Goal: Task Accomplishment & Management: Use online tool/utility

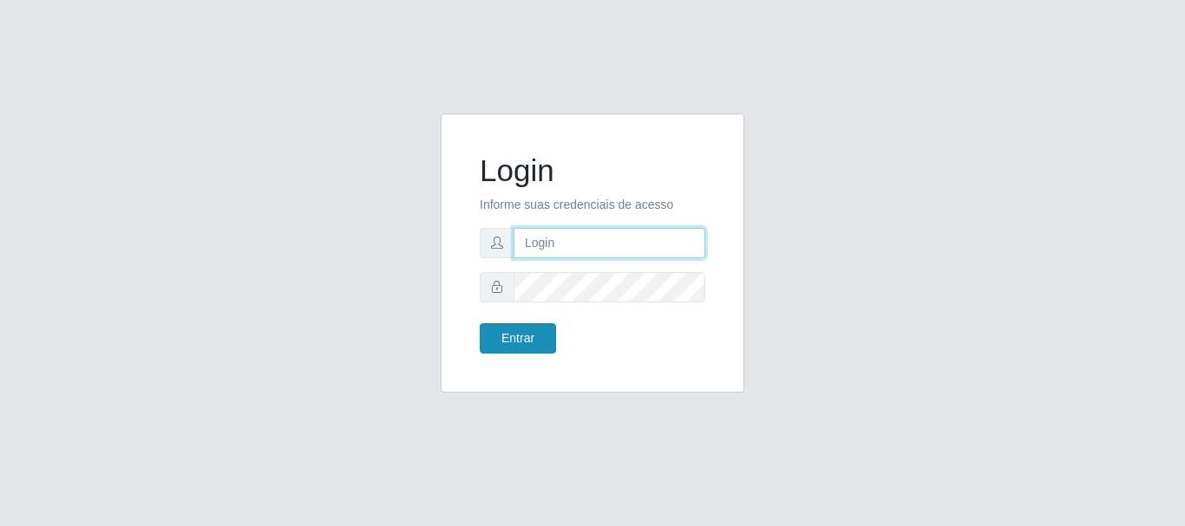
type input "[PERSON_NAME]"
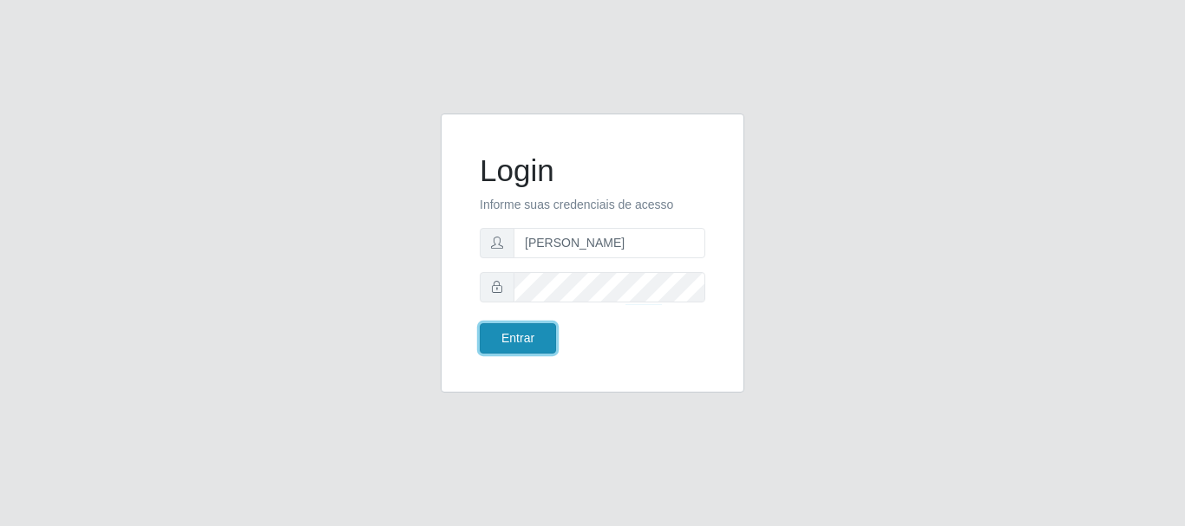
click at [532, 346] on button "Entrar" at bounding box center [518, 339] width 76 height 30
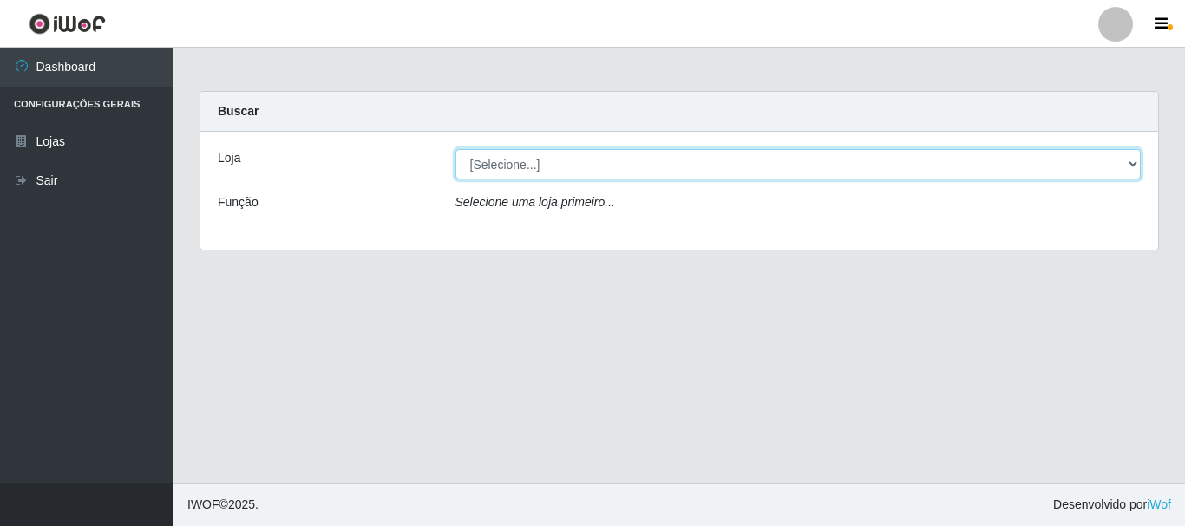
click at [507, 159] on select "[Selecione...] Bemais Supermercados - [GEOGRAPHIC_DATA]" at bounding box center [798, 164] width 686 height 30
select select "249"
click at [455, 149] on select "[Selecione...] Bemais Supermercados - [GEOGRAPHIC_DATA]" at bounding box center [798, 164] width 686 height 30
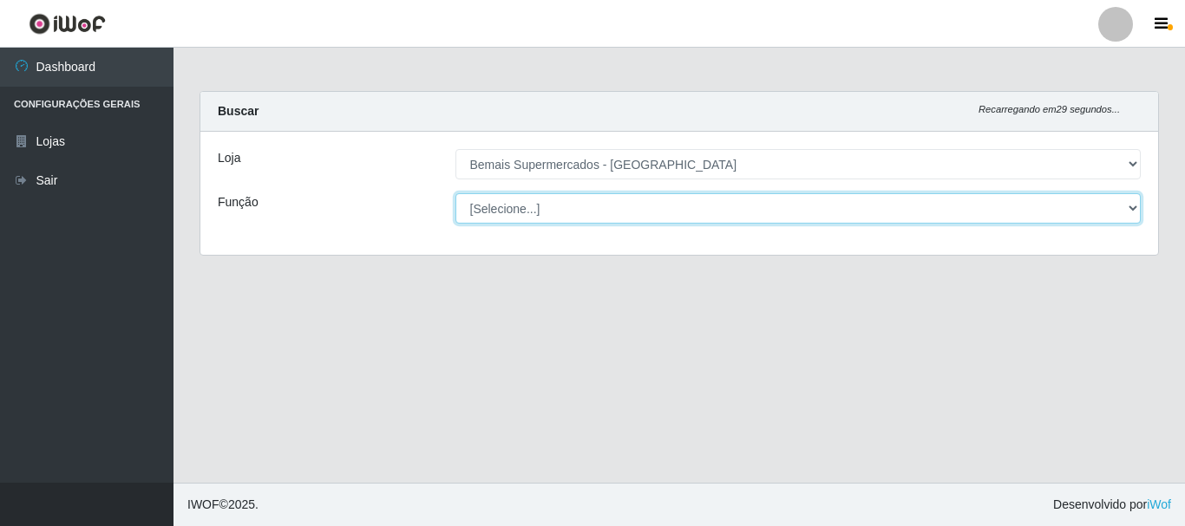
click at [533, 206] on select "[Selecione...] ASG ASG + ASG ++ Auxiliar de Depósito Auxiliar de Depósito + Aux…" at bounding box center [798, 208] width 686 height 30
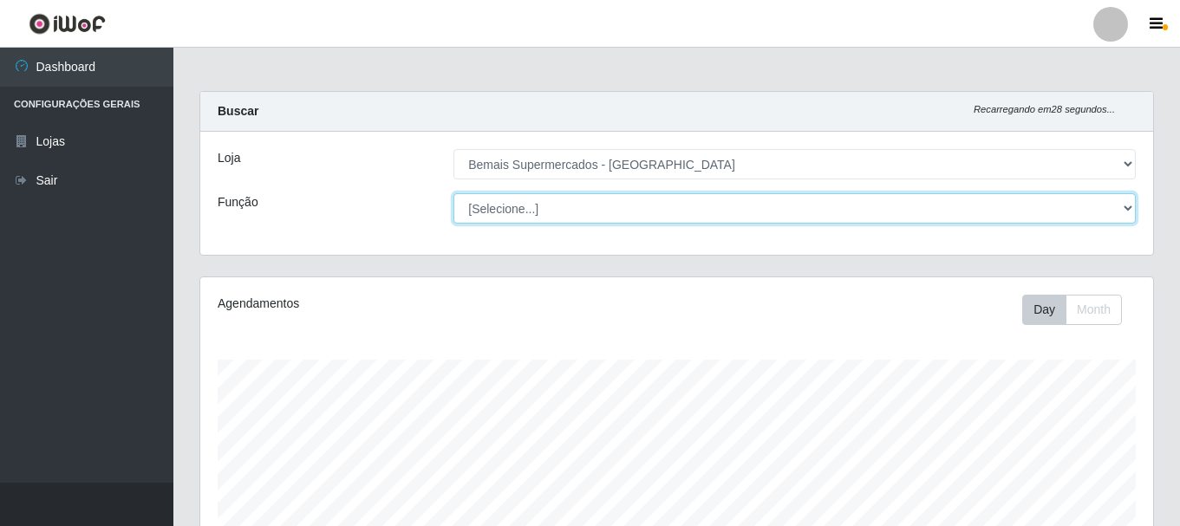
scroll to position [360, 953]
click at [454, 193] on select "[Selecione...] ASG ASG + ASG ++ Auxiliar de Depósito Auxiliar de Depósito + Aux…" at bounding box center [795, 208] width 683 height 30
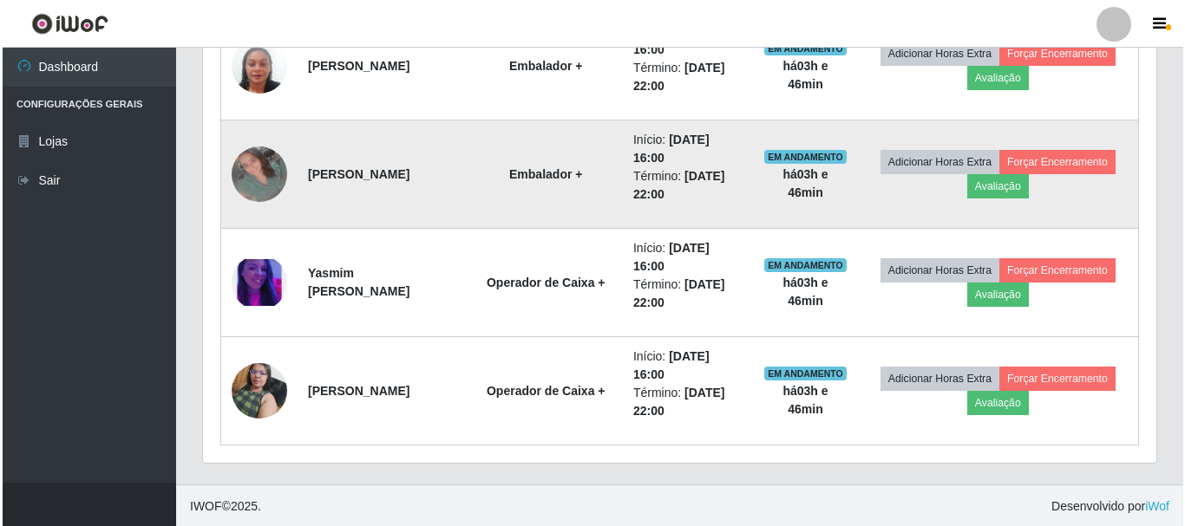
scroll to position [1943, 0]
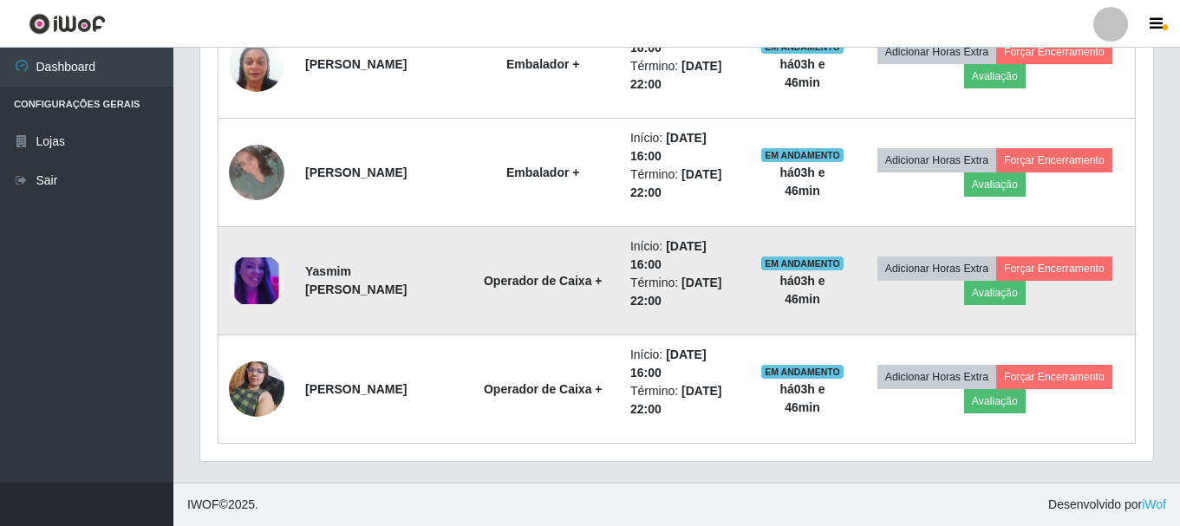
click at [255, 276] on img at bounding box center [257, 282] width 56 height 48
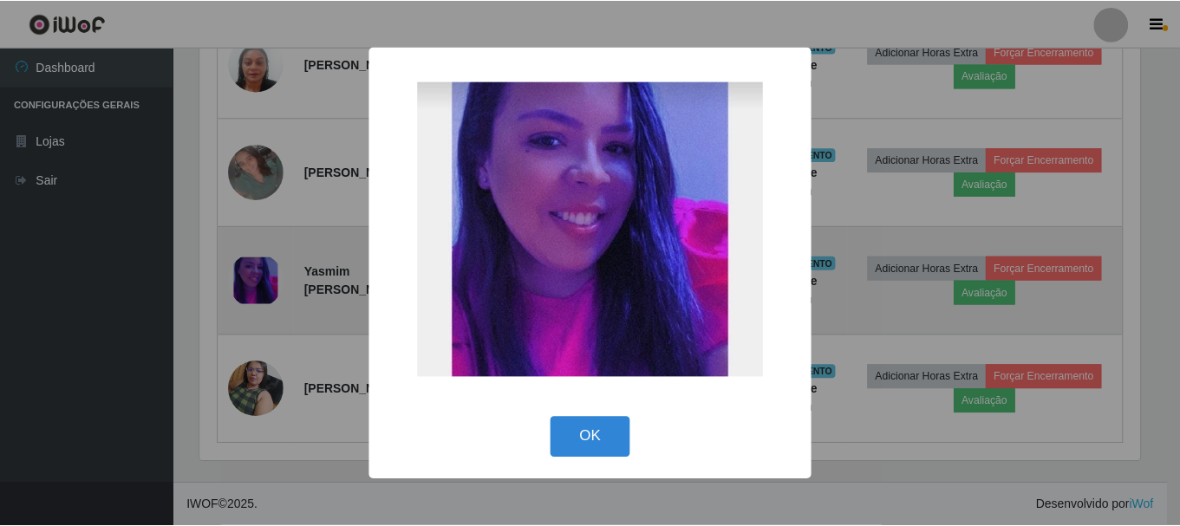
scroll to position [360, 945]
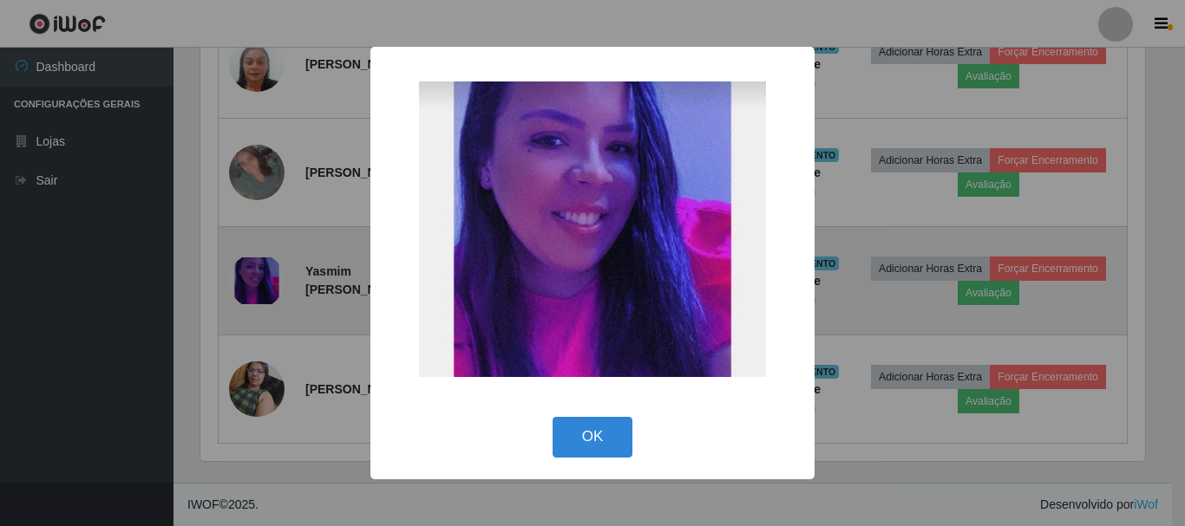
click at [255, 276] on div "× OK Cancel" at bounding box center [592, 263] width 1185 height 526
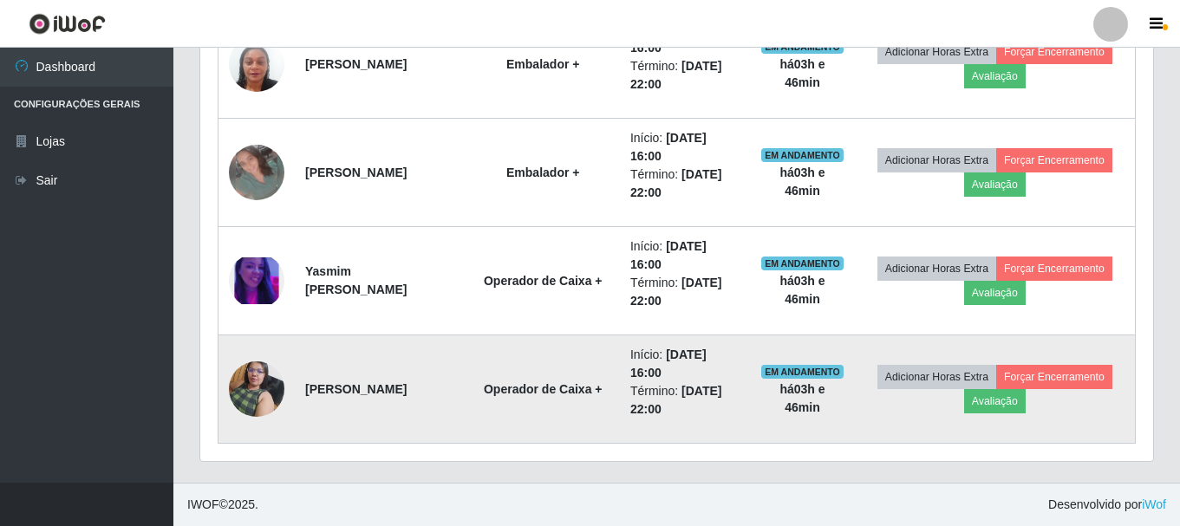
scroll to position [360, 953]
click at [256, 394] on img at bounding box center [257, 389] width 56 height 74
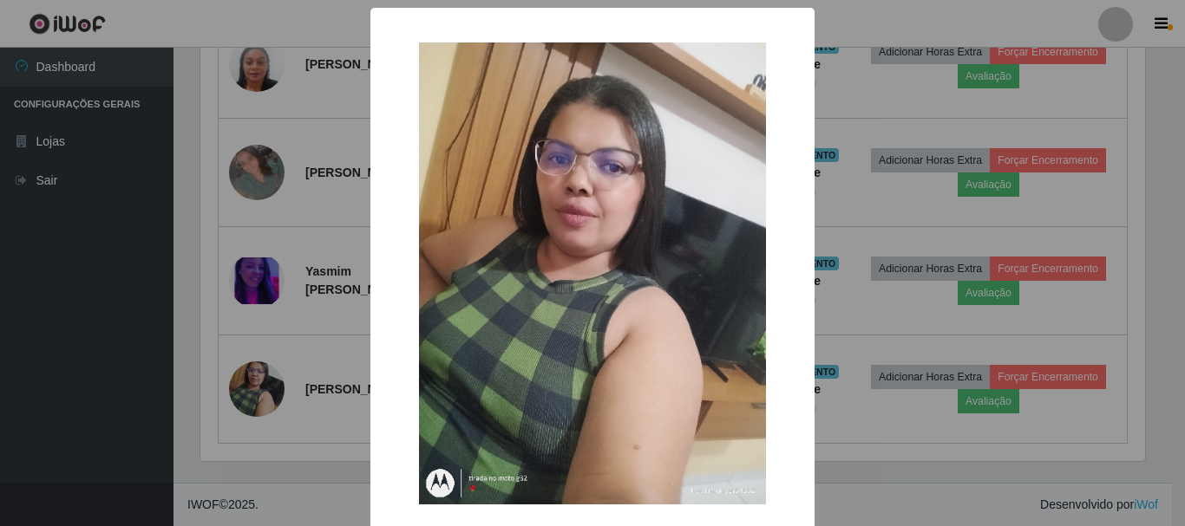
click at [256, 392] on div "× OK Cancel" at bounding box center [592, 263] width 1185 height 526
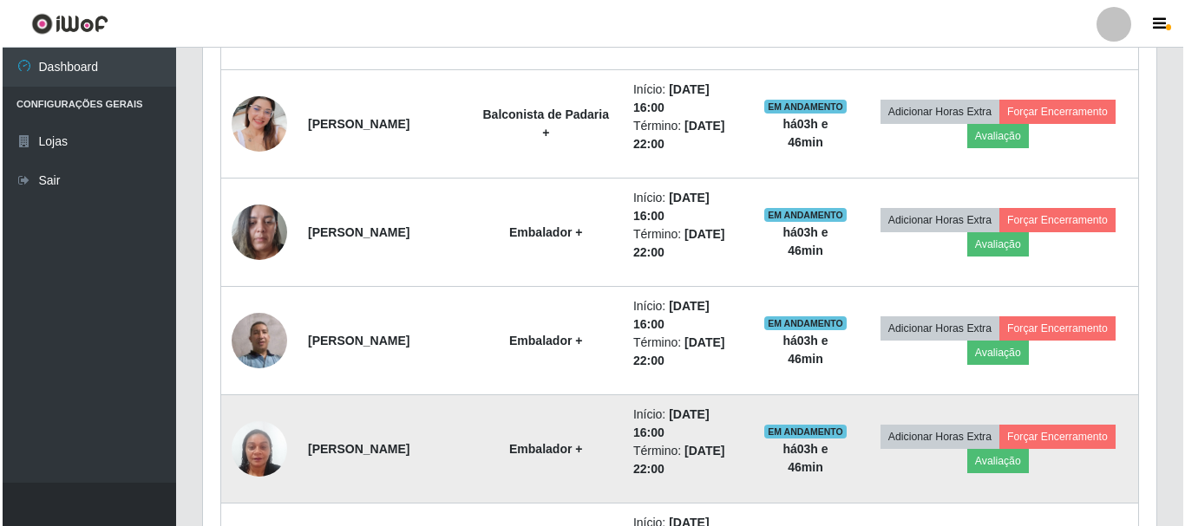
scroll to position [1509, 0]
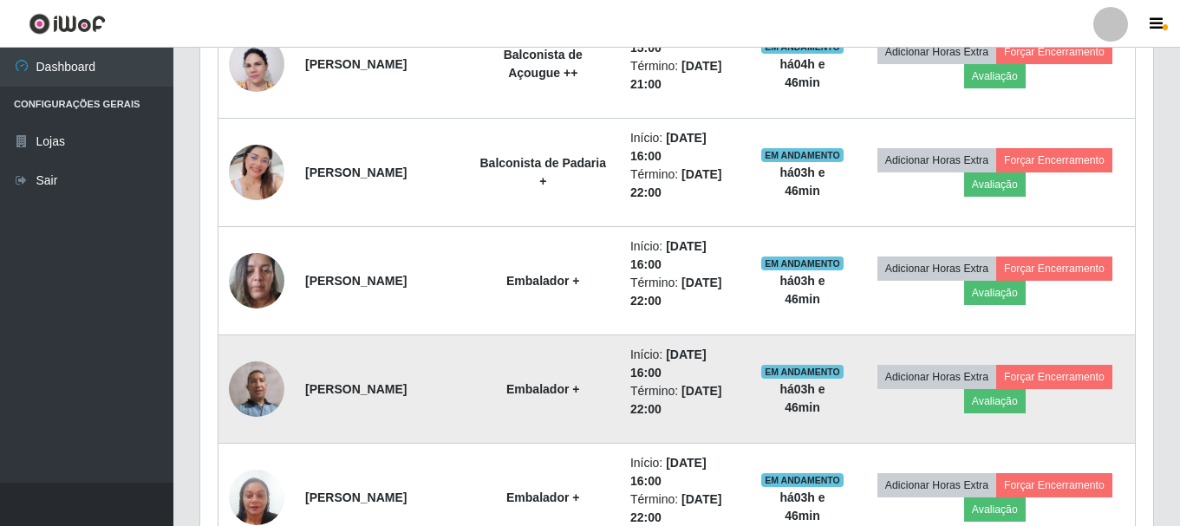
click at [266, 391] on img at bounding box center [257, 390] width 56 height 56
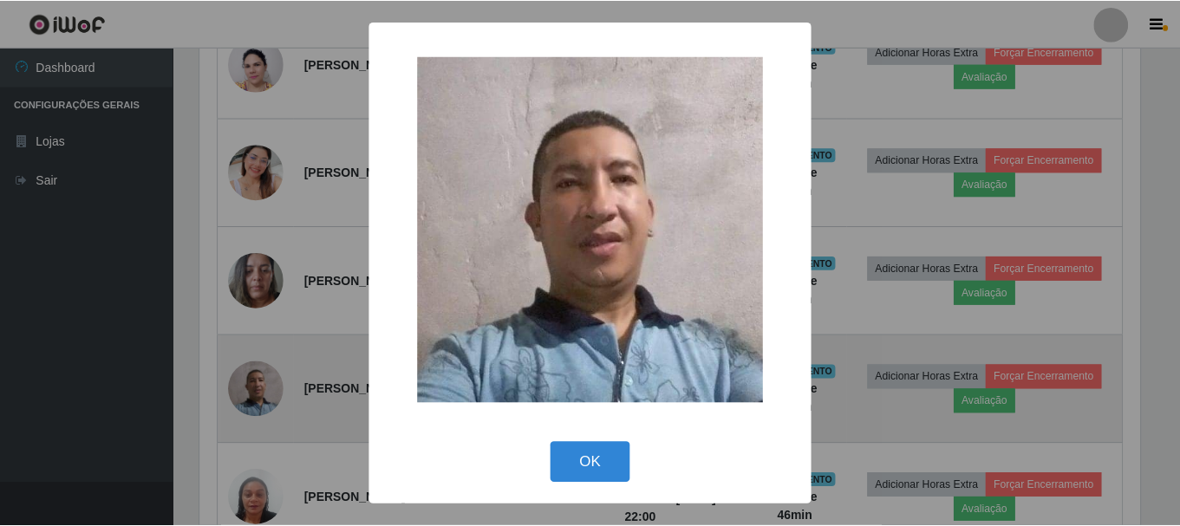
scroll to position [360, 945]
click at [266, 391] on div "× OK Cancel" at bounding box center [592, 263] width 1185 height 526
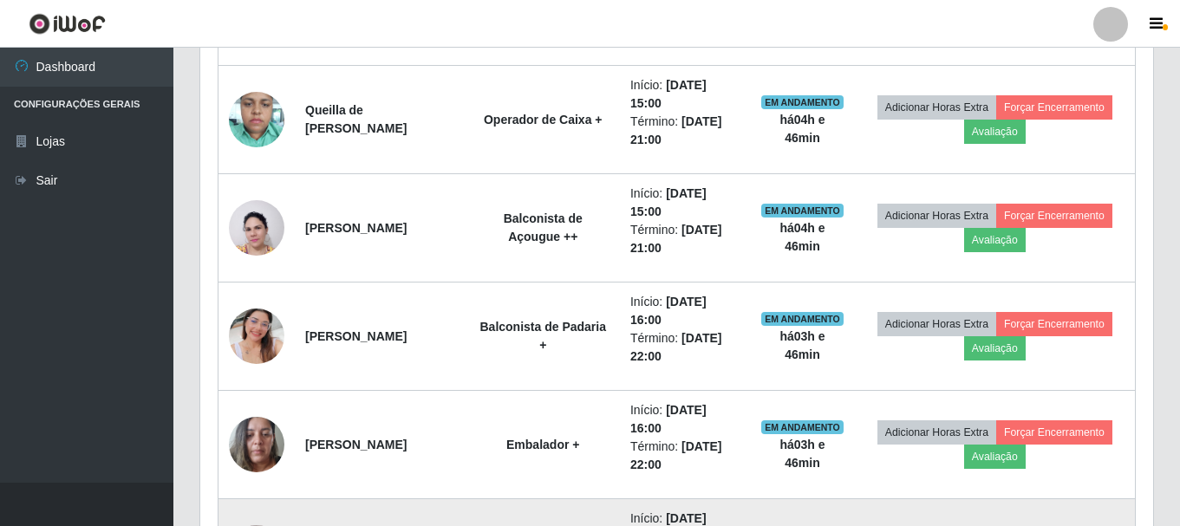
scroll to position [1336, 0]
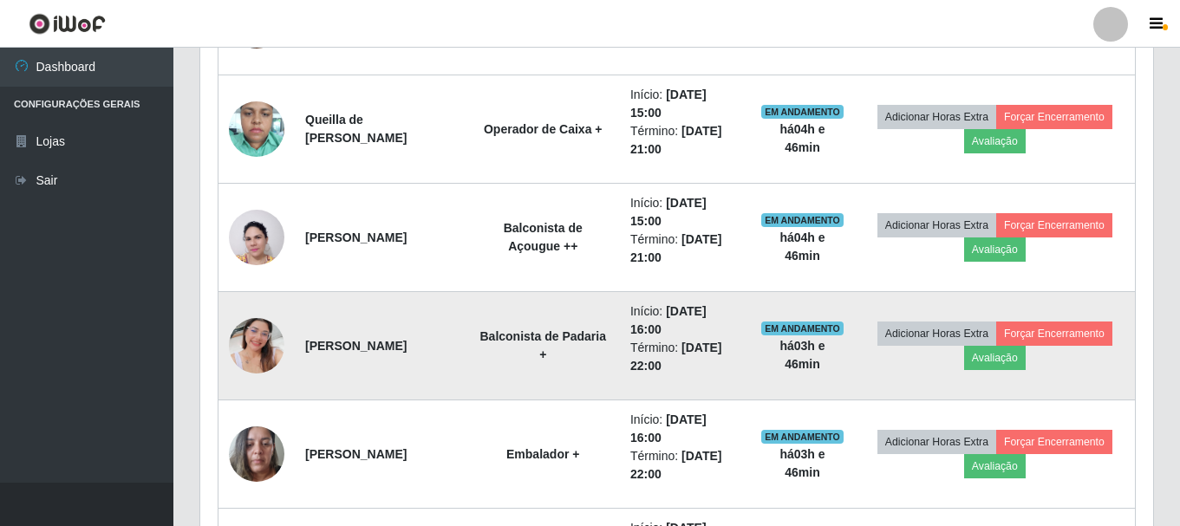
click at [258, 368] on img at bounding box center [257, 346] width 56 height 99
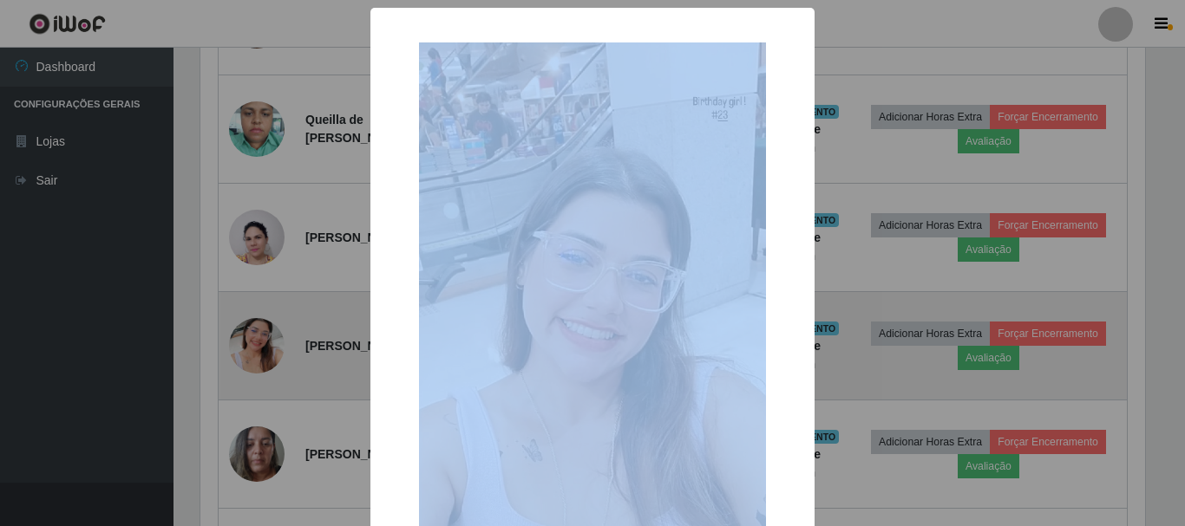
click at [258, 368] on div "× OK Cancel" at bounding box center [592, 263] width 1185 height 526
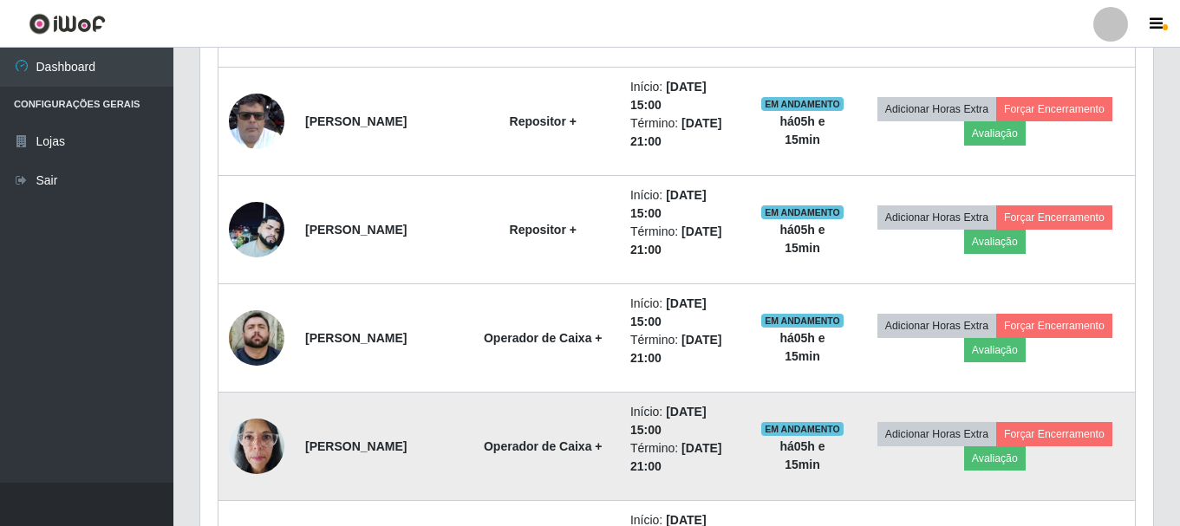
scroll to position [815, 0]
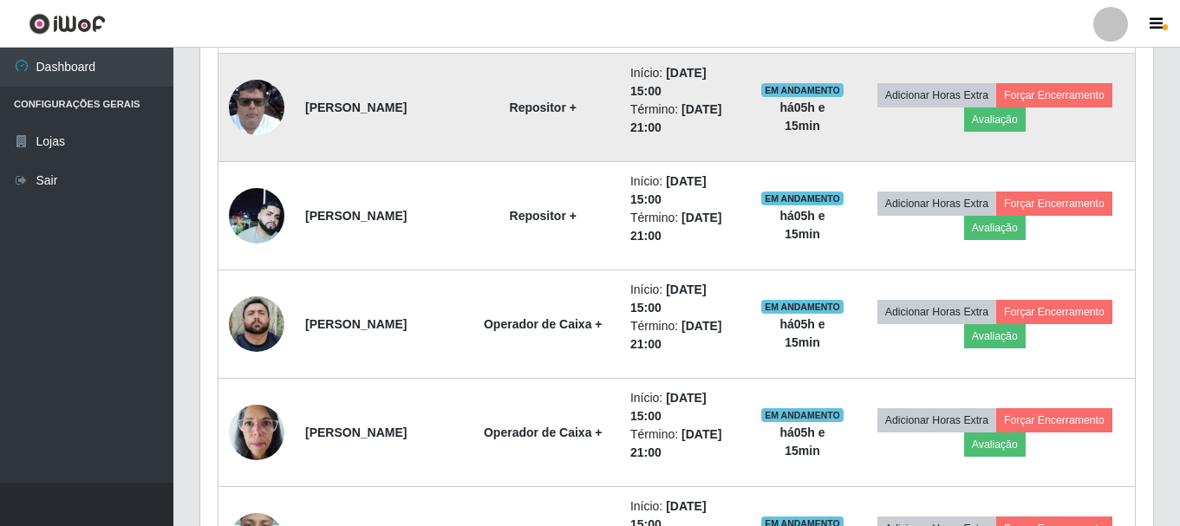
click at [276, 94] on img at bounding box center [257, 108] width 56 height 82
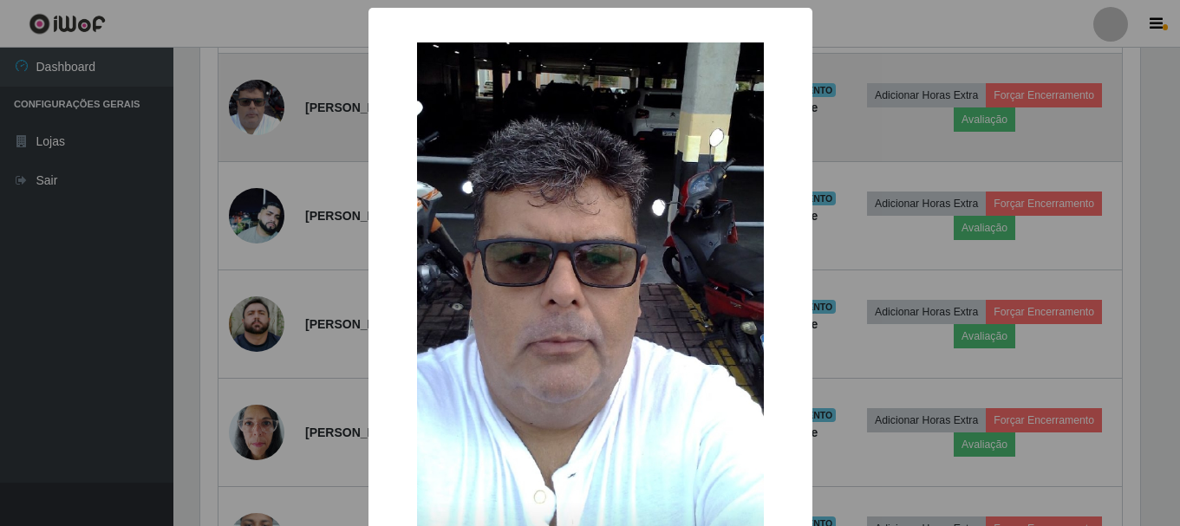
scroll to position [360, 945]
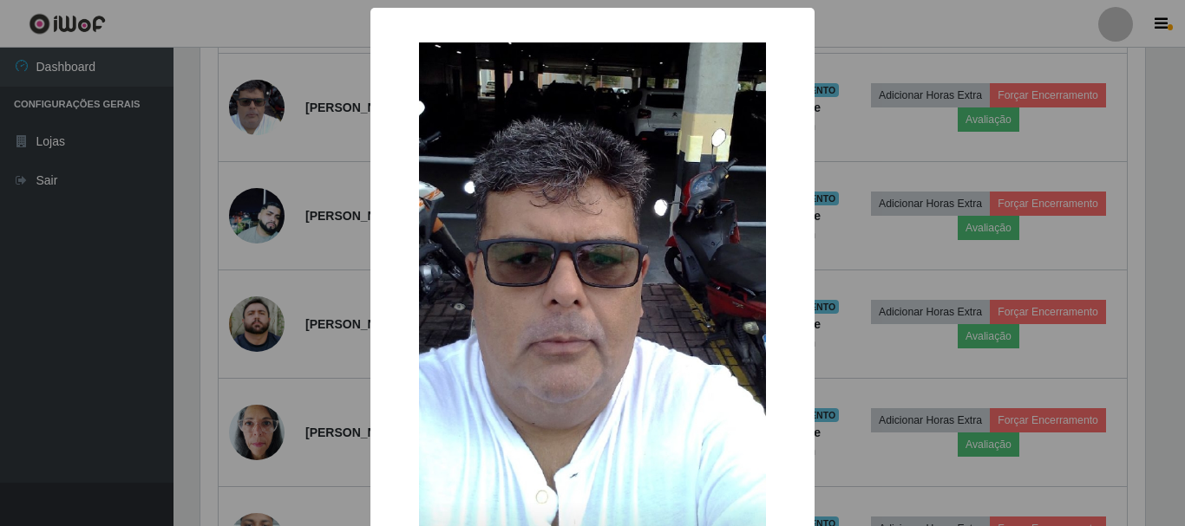
click at [267, 103] on div "× OK Cancel" at bounding box center [592, 263] width 1185 height 526
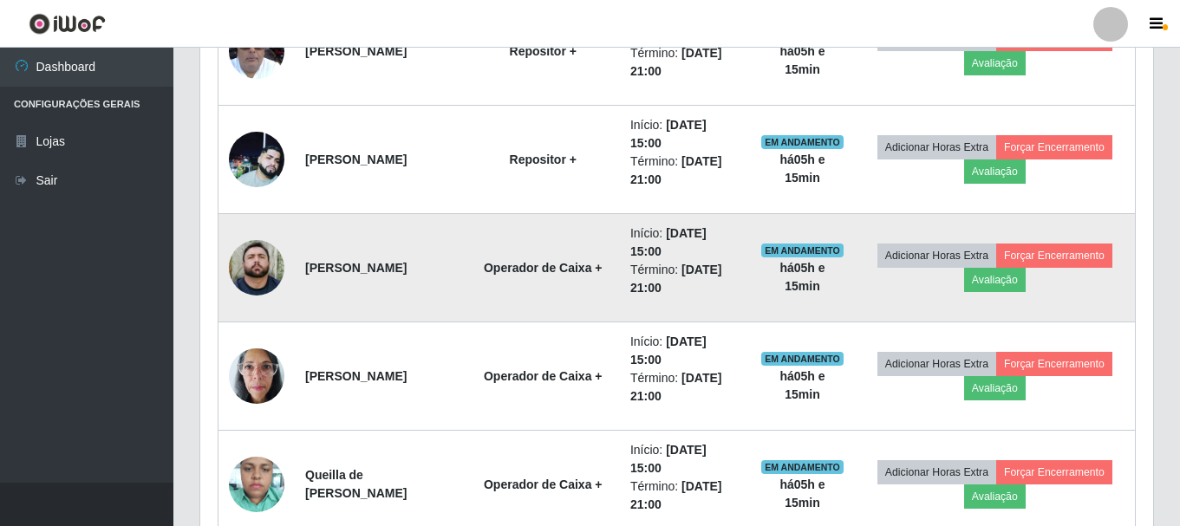
scroll to position [902, 0]
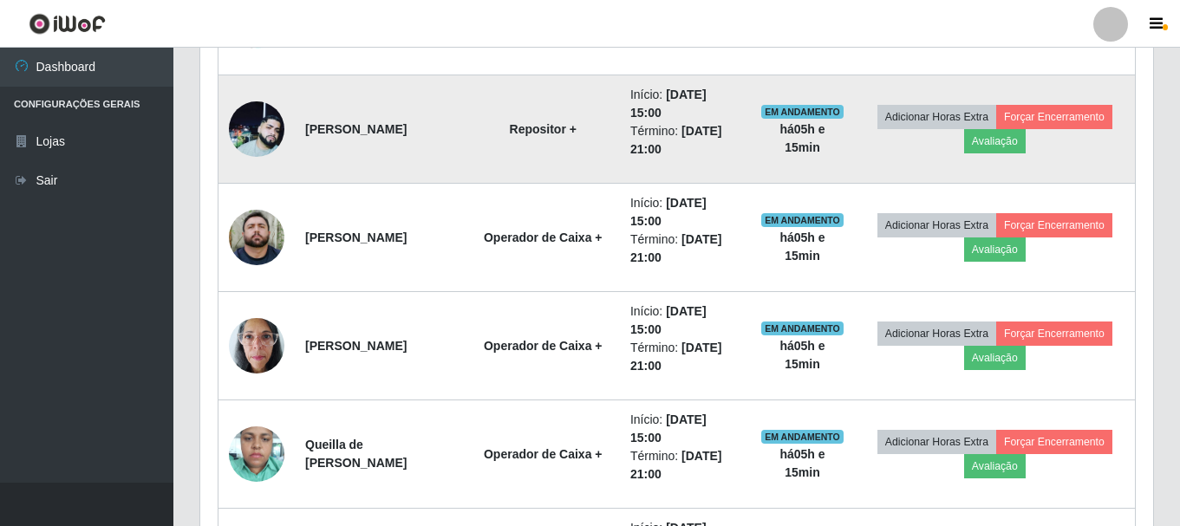
click at [252, 130] on img at bounding box center [257, 129] width 56 height 56
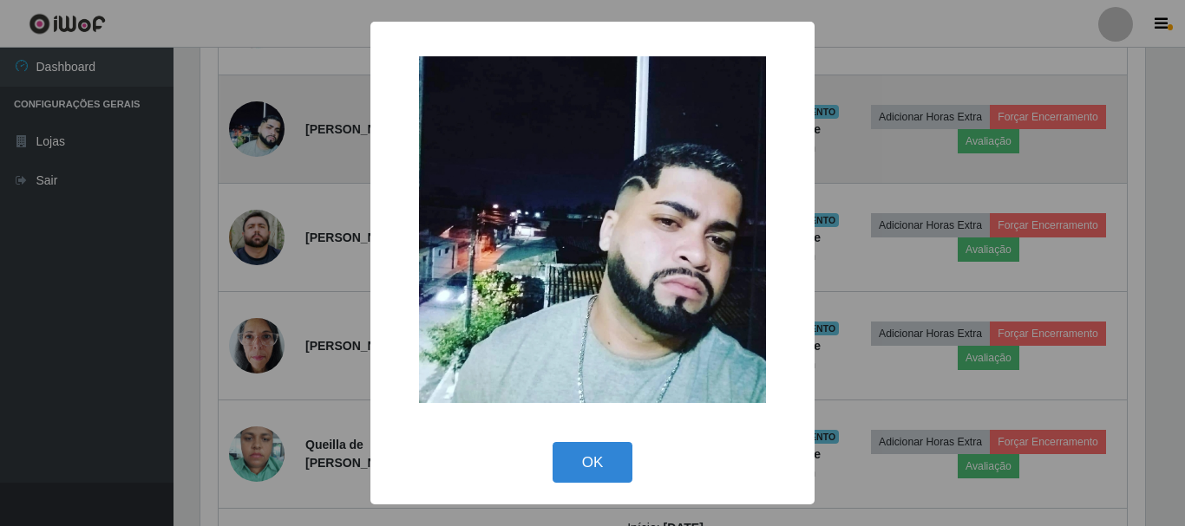
click at [252, 130] on div "× OK Cancel" at bounding box center [592, 263] width 1185 height 526
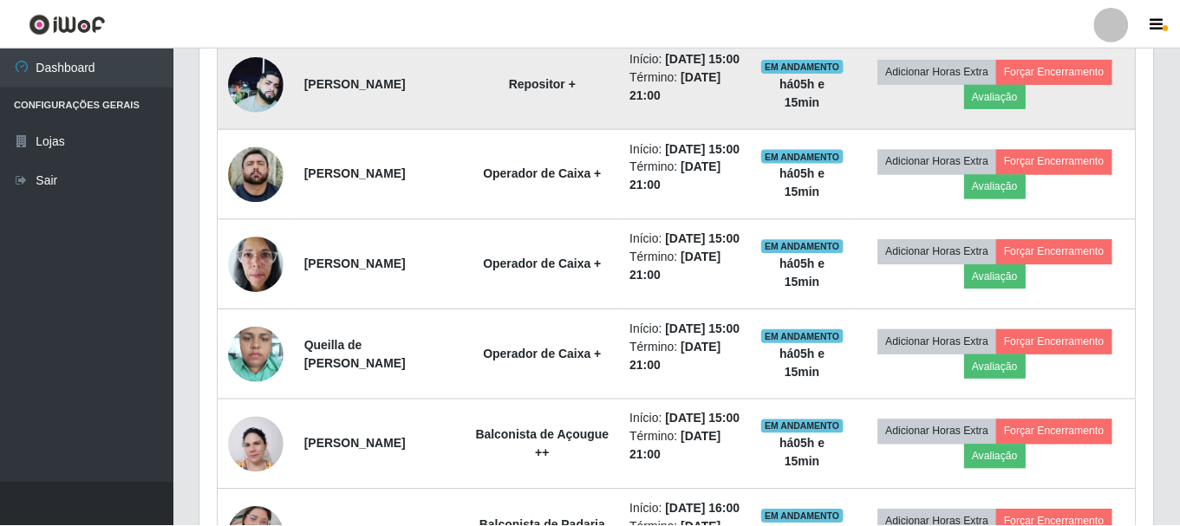
scroll to position [360, 953]
